Goal: Information Seeking & Learning: Learn about a topic

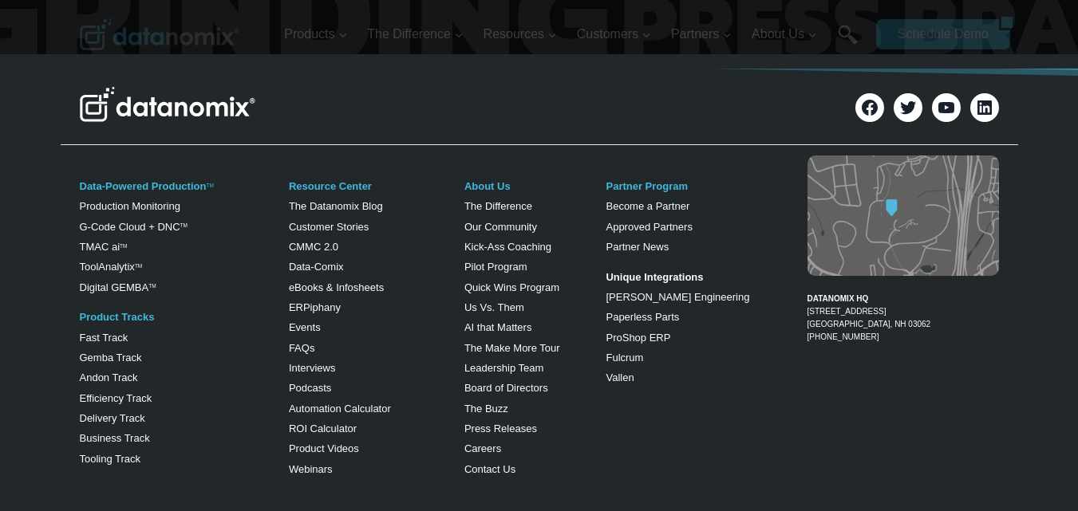
scroll to position [6408, 0]
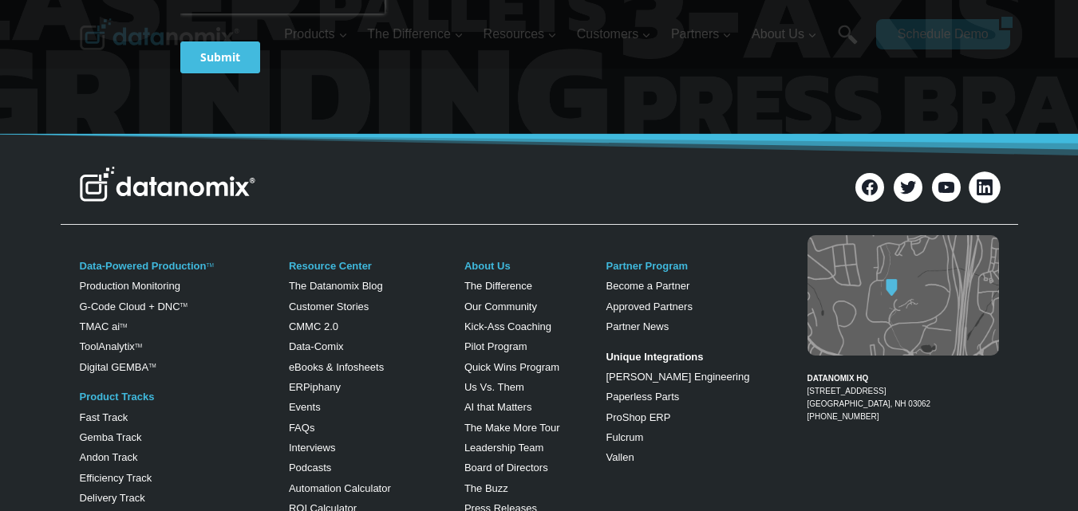
click at [986, 177] on icon at bounding box center [983, 187] width 21 height 21
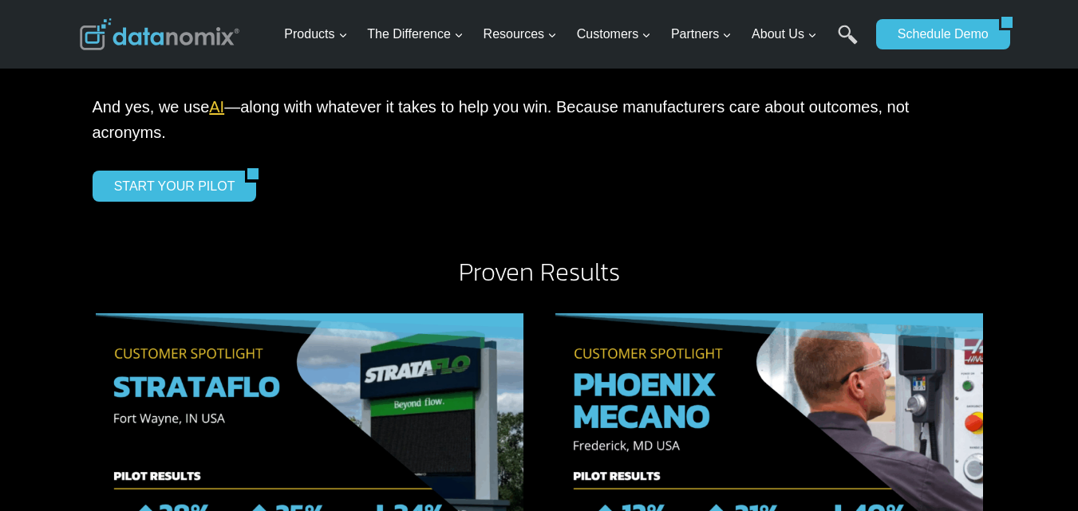
scroll to position [1861, 0]
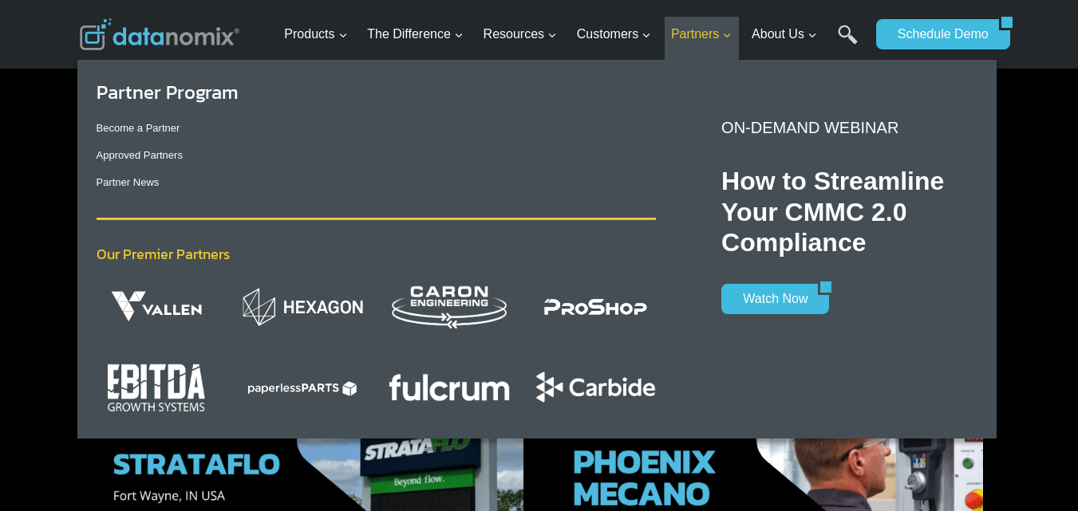
click at [727, 29] on span "Expand" at bounding box center [726, 34] width 11 height 11
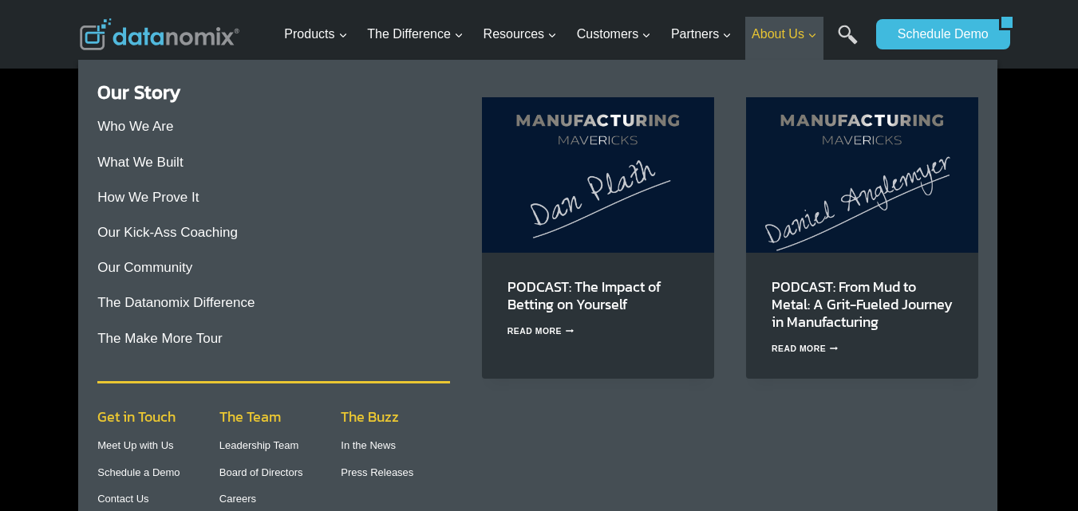
click at [782, 28] on span "About Us Expand" at bounding box center [783, 34] width 65 height 21
click at [792, 24] on span "About Us Expand" at bounding box center [783, 34] width 65 height 21
click at [812, 34] on icon "Expand" at bounding box center [811, 35] width 11 height 11
click at [155, 126] on link "Who We Are" at bounding box center [135, 126] width 76 height 15
